Goal: Information Seeking & Learning: Find specific fact

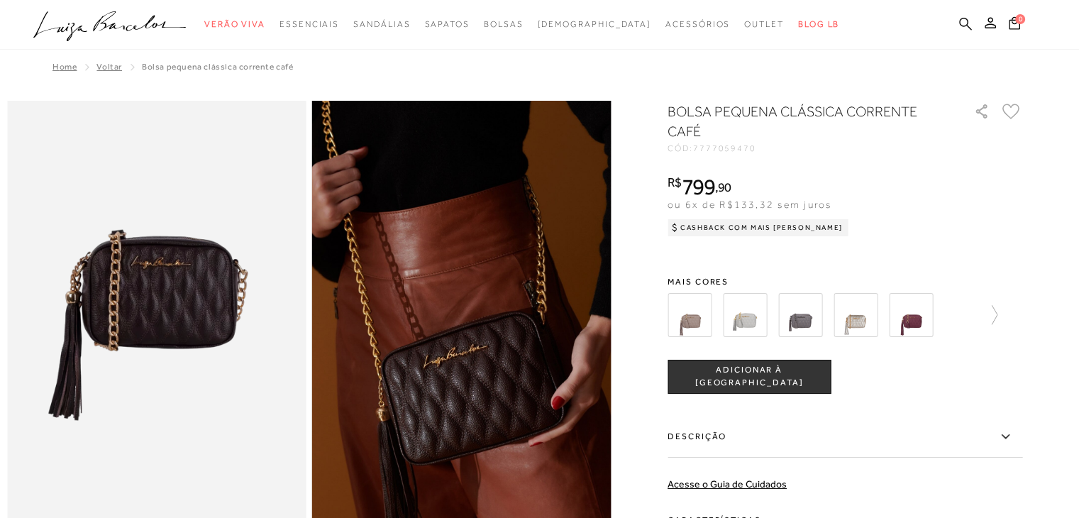
click at [965, 19] on icon at bounding box center [965, 23] width 13 height 13
click at [962, 25] on icon at bounding box center [965, 23] width 13 height 13
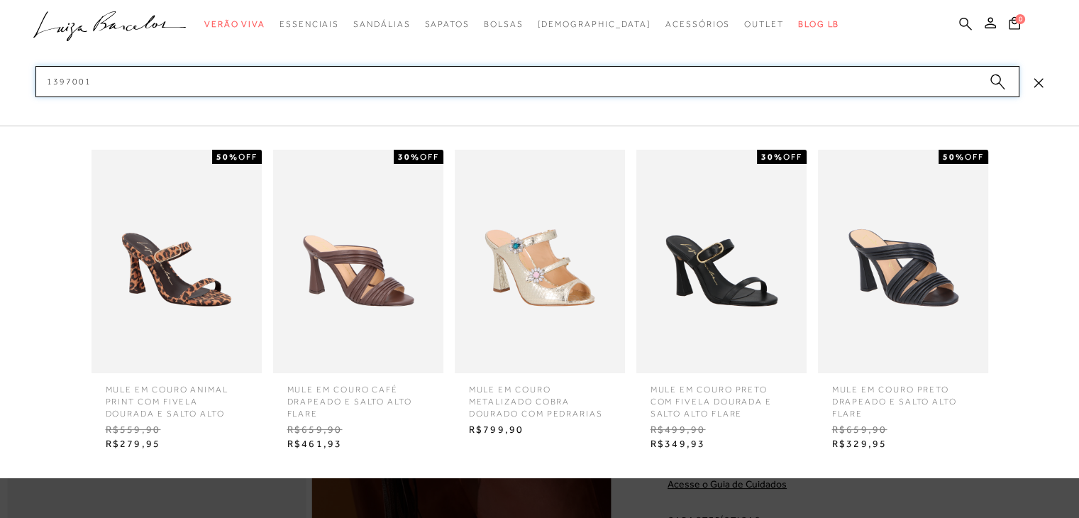
type input "13970010"
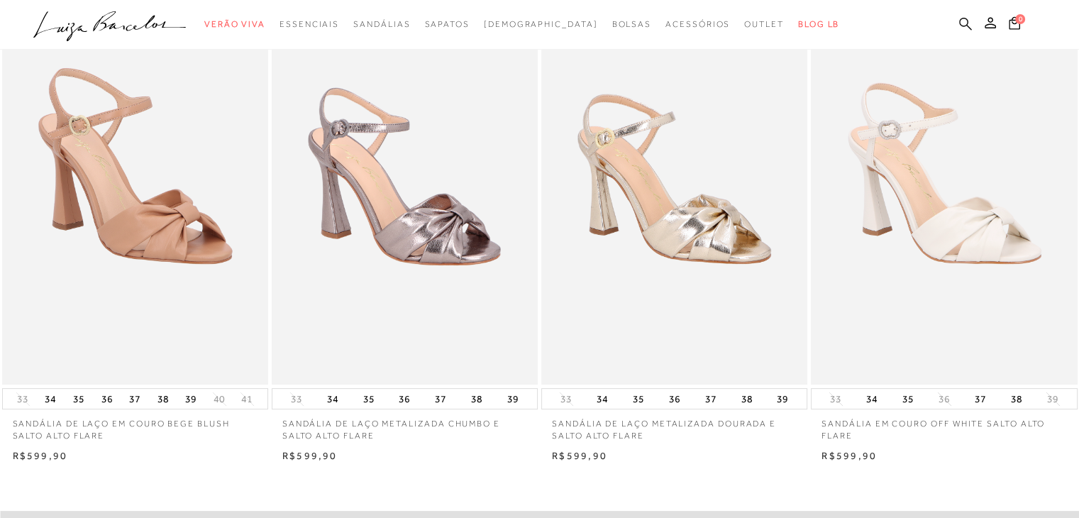
click at [962, 23] on icon at bounding box center [965, 23] width 13 height 13
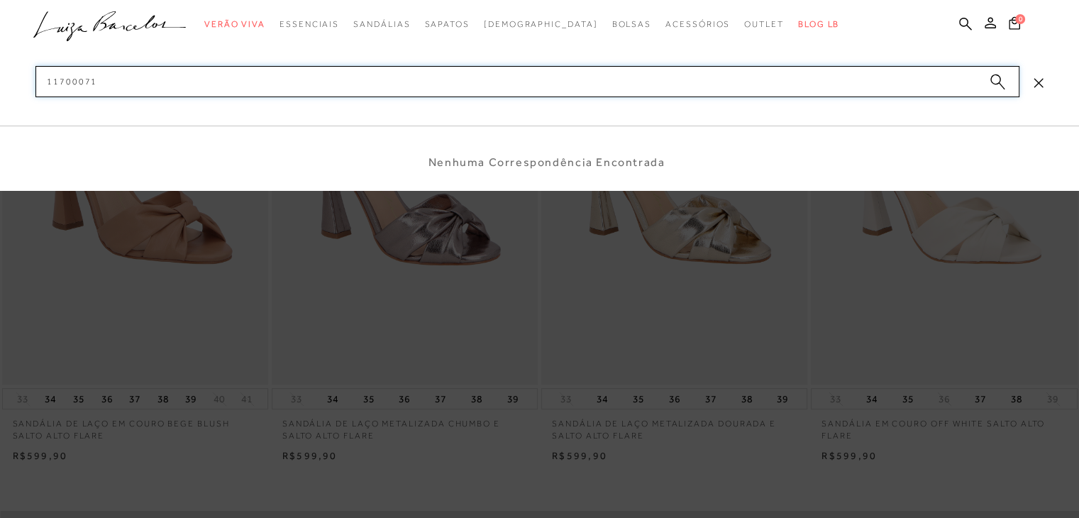
type input "11700071"
